Goal: Navigation & Orientation: Find specific page/section

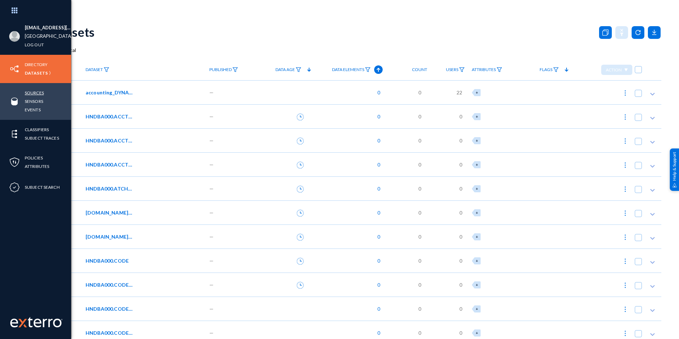
click at [37, 93] on link "Sources" at bounding box center [34, 93] width 19 height 8
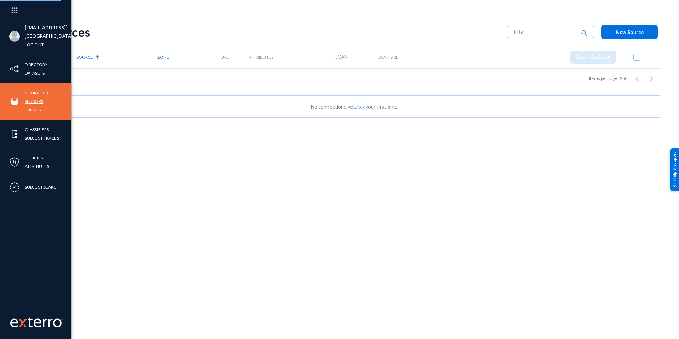
click at [33, 102] on link "Sensors" at bounding box center [34, 101] width 18 height 8
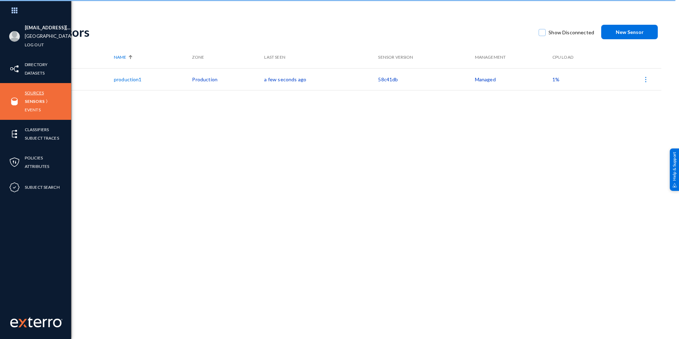
click at [29, 92] on link "Sources" at bounding box center [34, 93] width 19 height 8
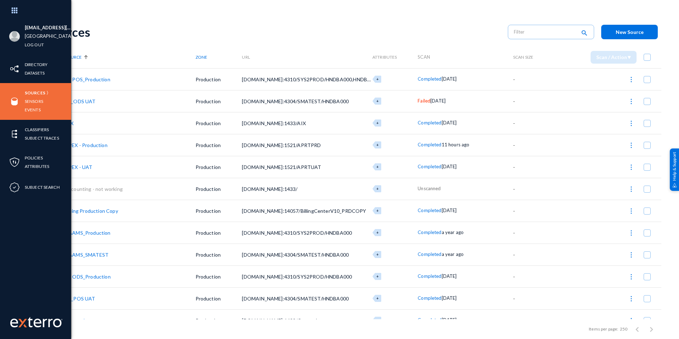
click at [24, 110] on div "Sources Sensors Events" at bounding box center [35, 101] width 71 height 37
click at [28, 110] on link "Events" at bounding box center [33, 110] width 16 height 8
